Goal: Task Accomplishment & Management: Manage account settings

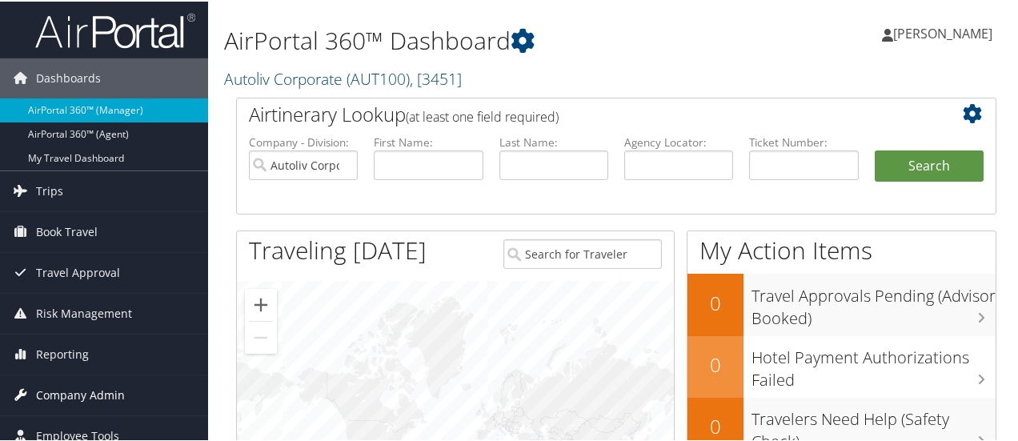
click at [114, 393] on span "Company Admin" at bounding box center [80, 394] width 89 height 40
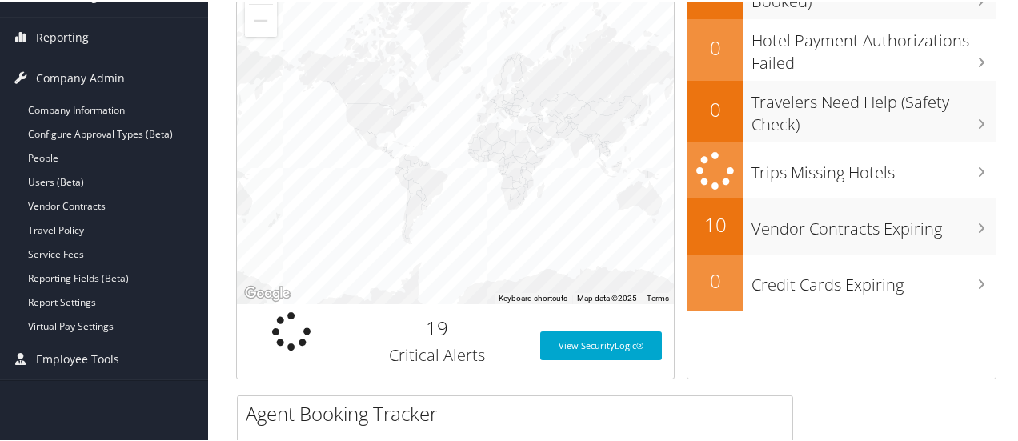
scroll to position [322, 0]
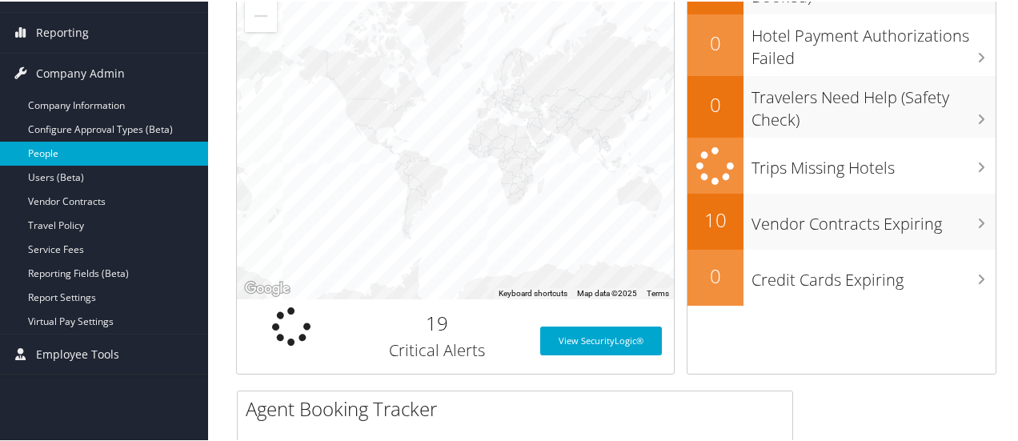
click at [107, 154] on link "People" at bounding box center [104, 152] width 208 height 24
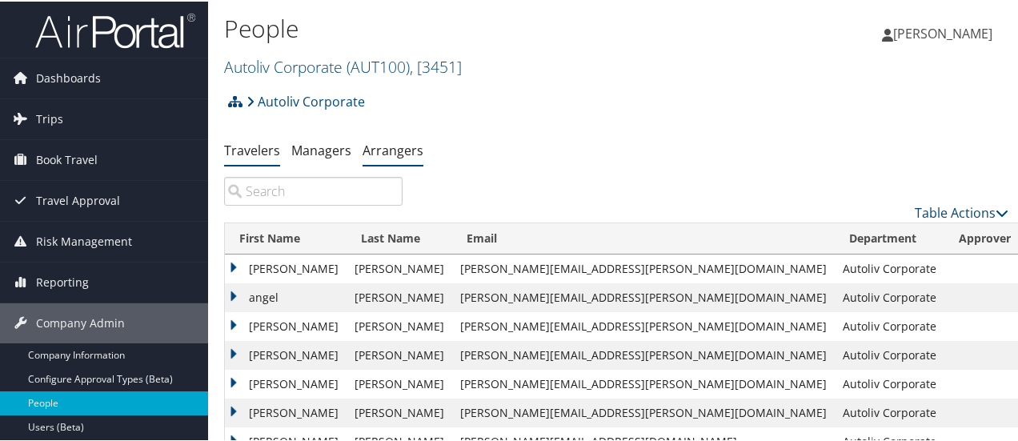
click at [379, 146] on link "Arrangers" at bounding box center [393, 149] width 61 height 18
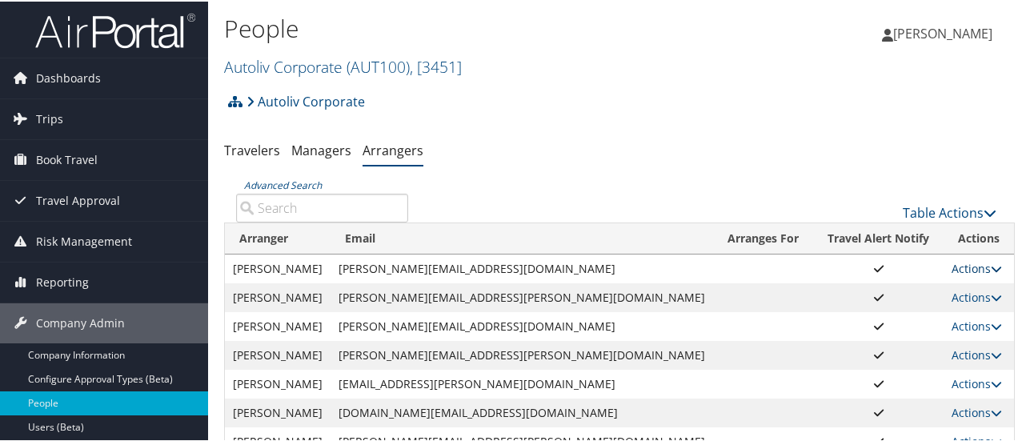
click at [956, 264] on link "Actions" at bounding box center [977, 266] width 50 height 15
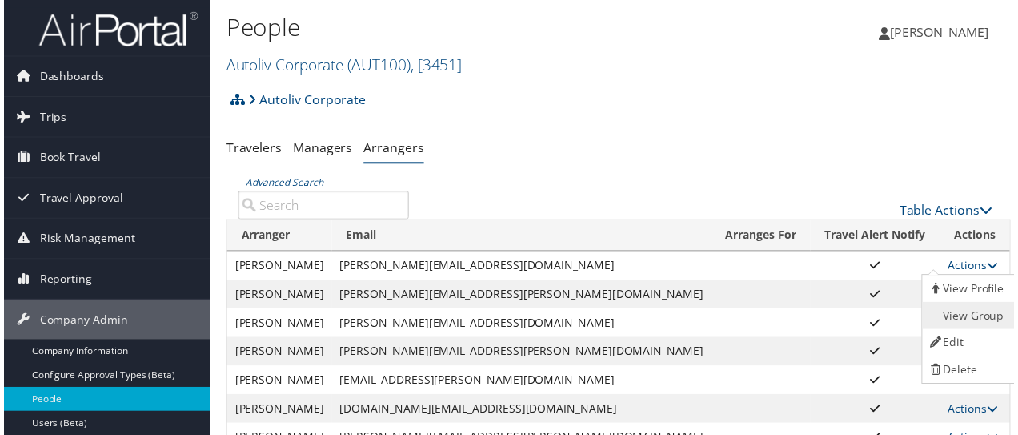
click at [970, 317] on link "View Group" at bounding box center [970, 317] width 89 height 27
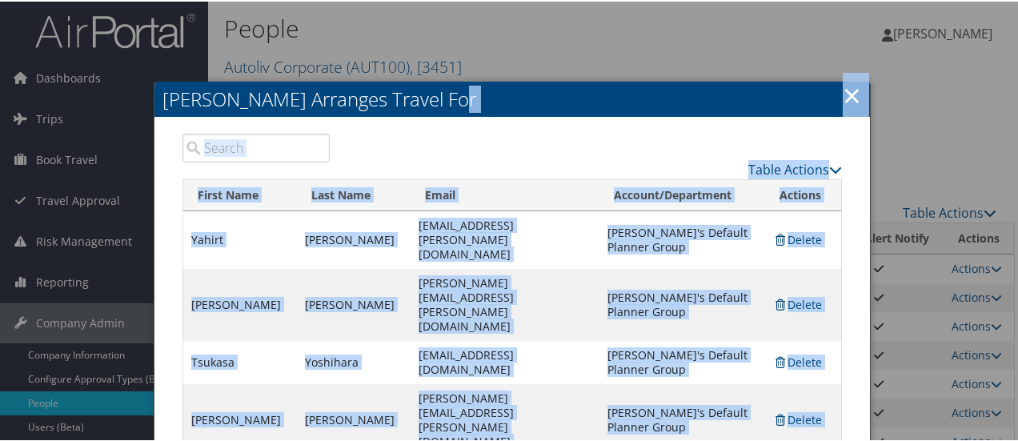
drag, startPoint x: 680, startPoint y: 90, endPoint x: 694, endPoint y: 34, distance: 57.6
click at [694, 34] on body "Menu Dashboards ► AirPortal 360™ (Manager) AirPortal 360™ (Agent) My Travel Das…" at bounding box center [512, 220] width 1024 height 441
click at [685, 87] on h2 "Cathy Stress Arranges Travel For" at bounding box center [511, 97] width 715 height 35
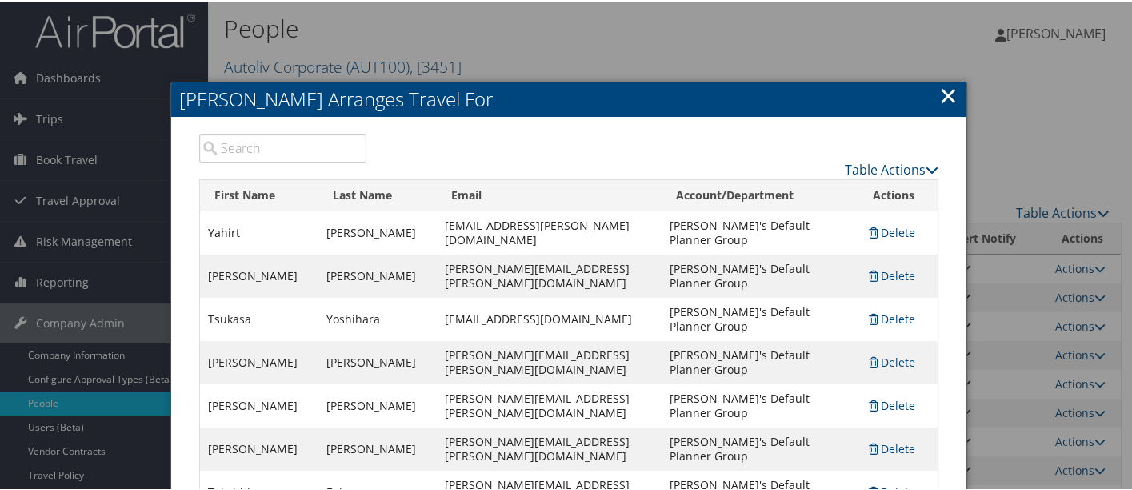
drag, startPoint x: 1024, startPoint y: 7, endPoint x: 595, endPoint y: 100, distance: 438.1
click at [595, 100] on h2 "Cathy Stress Arranges Travel For" at bounding box center [568, 97] width 795 height 35
click at [943, 94] on link "×" at bounding box center [949, 94] width 18 height 32
